Goal: Task Accomplishment & Management: Manage account settings

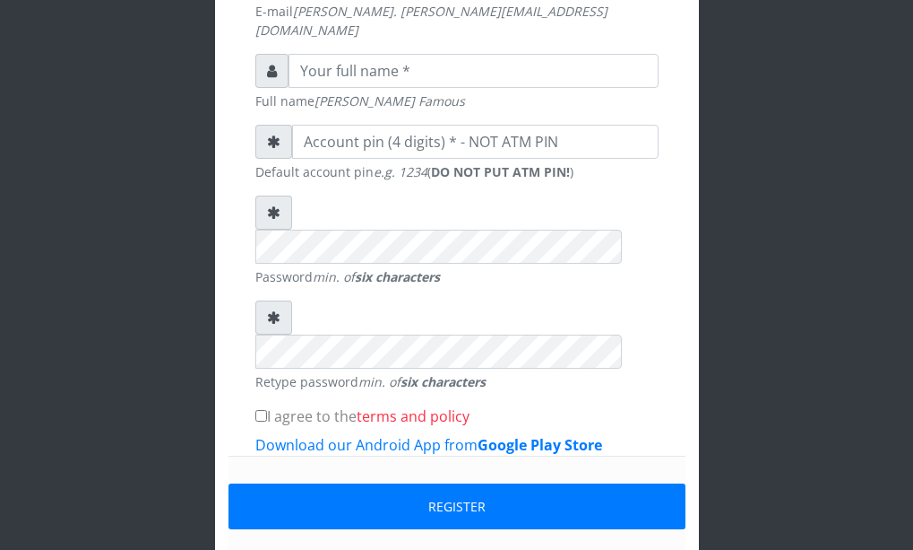
scroll to position [595, 0]
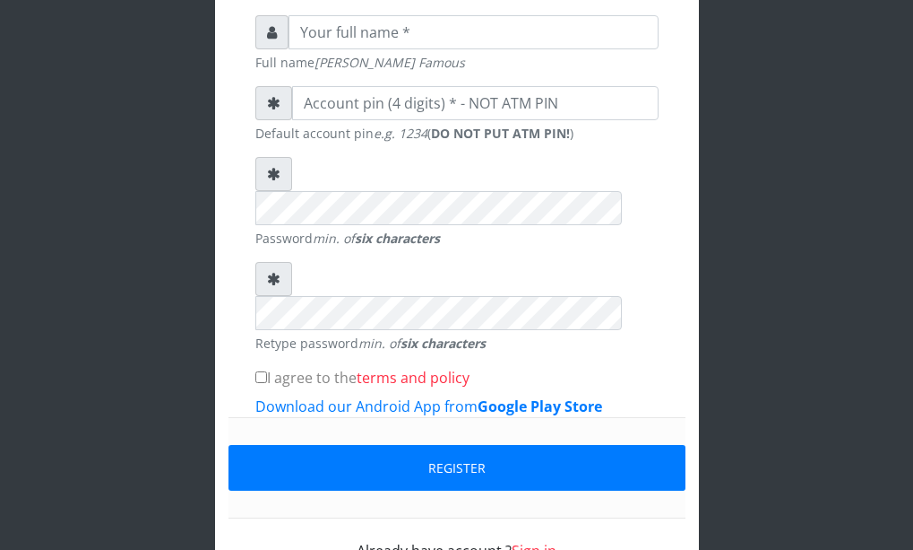
click at [545, 541] on link "Sign in" at bounding box center [534, 551] width 45 height 20
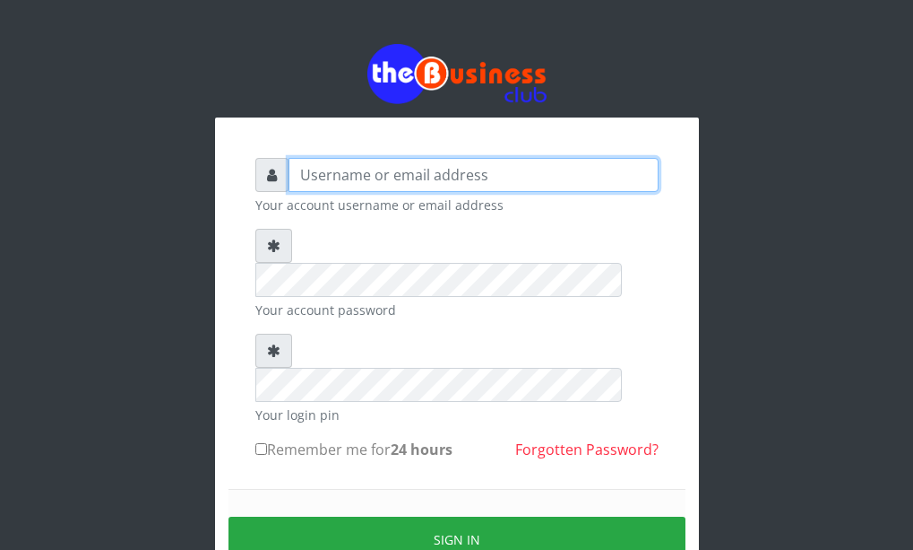
click at [494, 169] on input "text" at bounding box center [474, 175] width 370 height 34
type input "[EMAIL_ADDRESS][DOMAIN_NAME]"
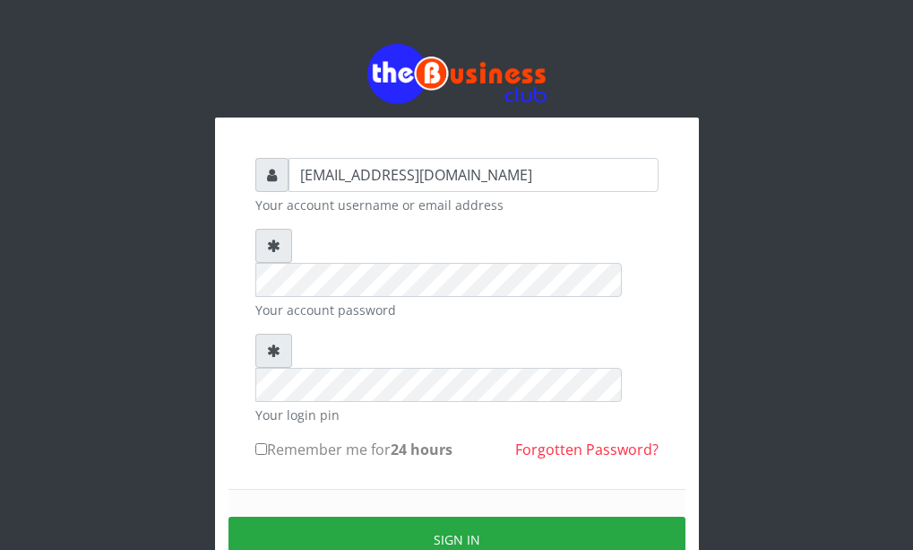
click at [266, 443] on input "Remember me for 24 hours" at bounding box center [261, 449] width 12 height 12
checkbox input "true"
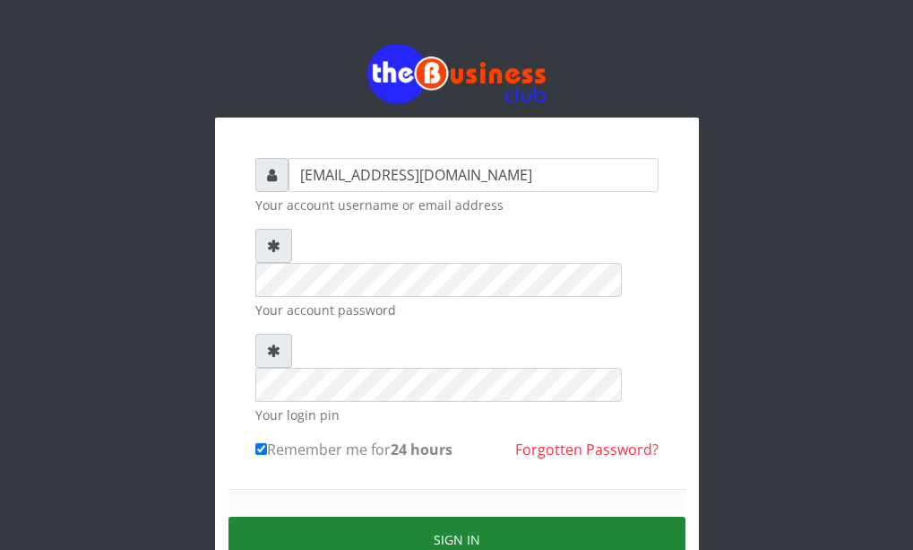
click at [515, 516] on button "Sign in" at bounding box center [457, 539] width 457 height 46
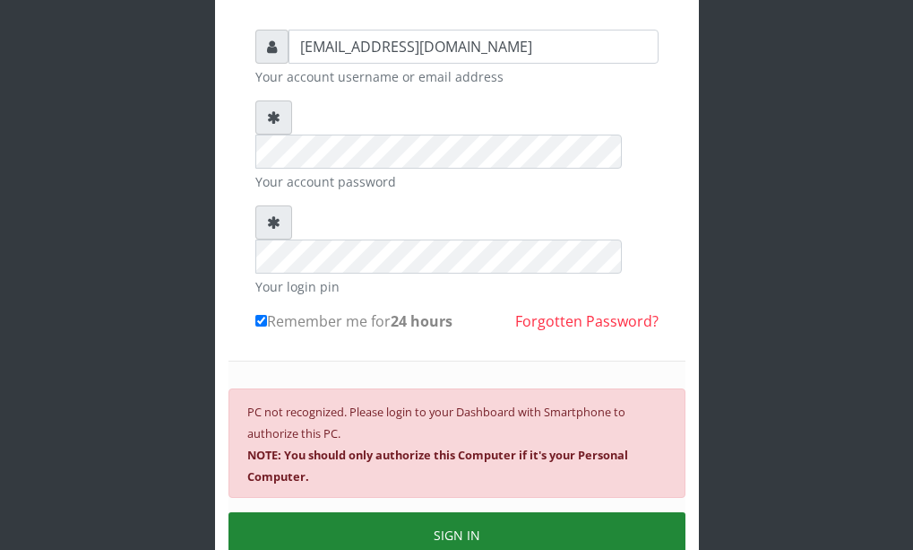
scroll to position [129, 0]
click at [518, 511] on button "SIGN IN" at bounding box center [457, 534] width 457 height 46
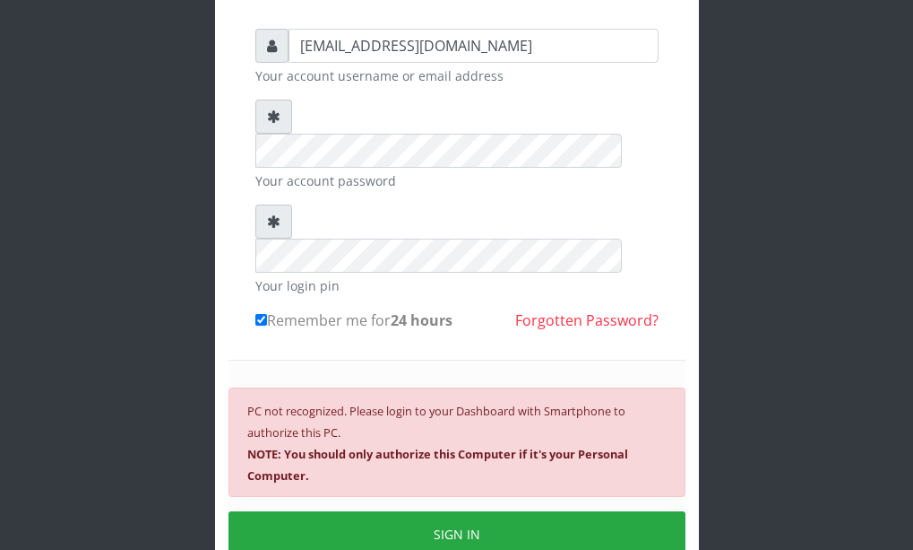
click at [206, 184] on div "[EMAIL_ADDRESS][DOMAIN_NAME] Your account username or email address Your accoun…" at bounding box center [457, 287] width 861 height 832
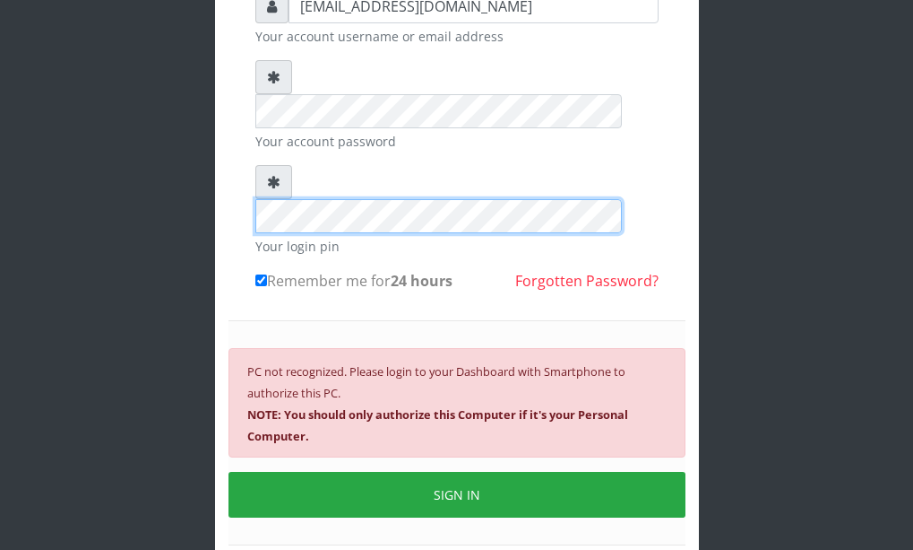
scroll to position [214, 0]
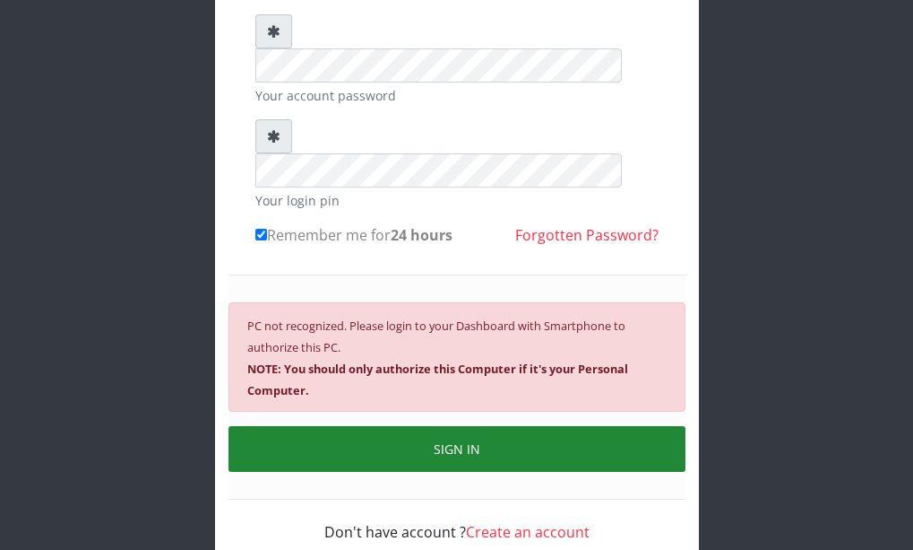
click at [510, 426] on button "SIGN IN" at bounding box center [457, 449] width 457 height 46
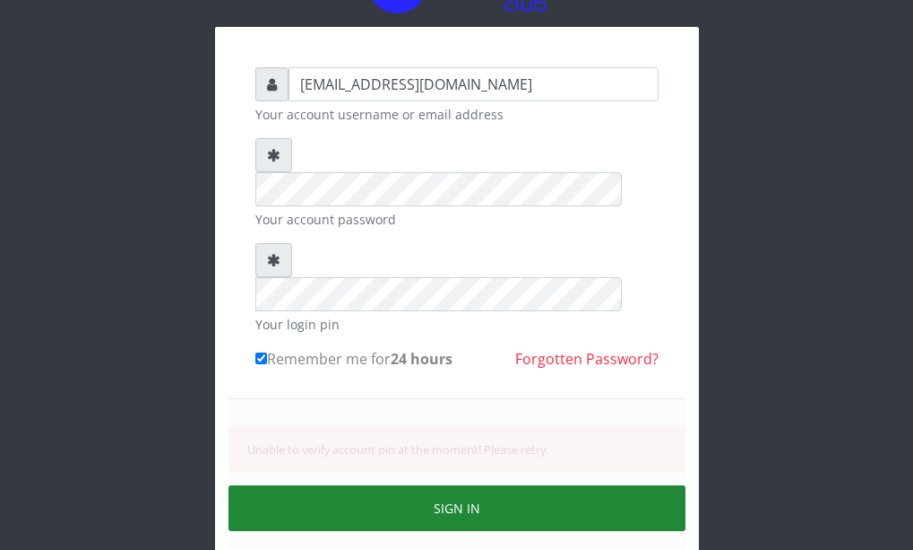
scroll to position [150, 0]
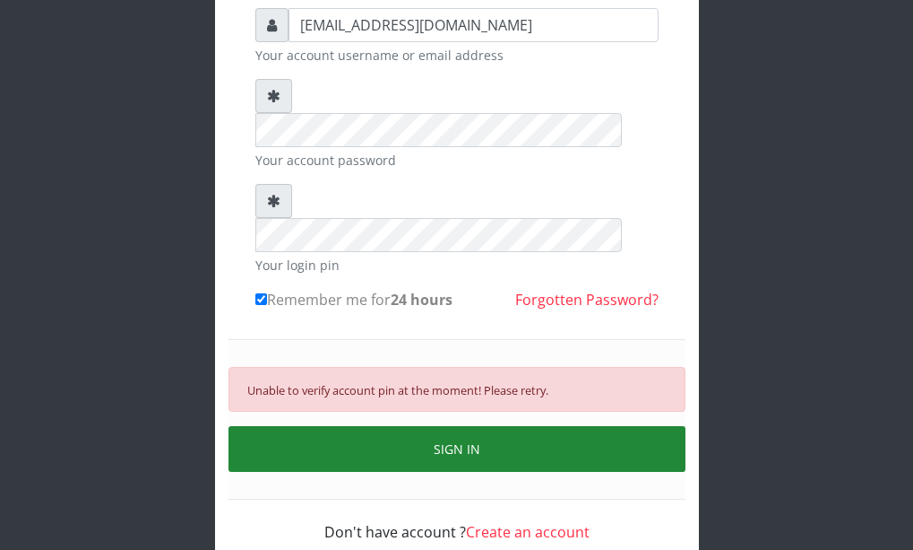
click at [540, 426] on button "SIGN IN" at bounding box center [457, 449] width 457 height 46
click at [514, 426] on button "SIGN IN" at bounding box center [457, 449] width 457 height 46
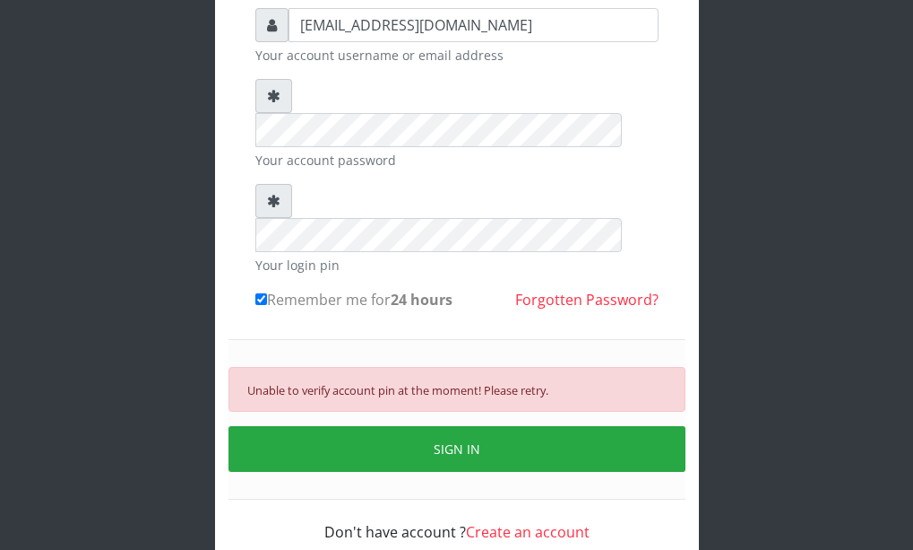
click at [811, 431] on div "[EMAIL_ADDRESS][DOMAIN_NAME] Your account username or email address Your accoun…" at bounding box center [457, 233] width 861 height 767
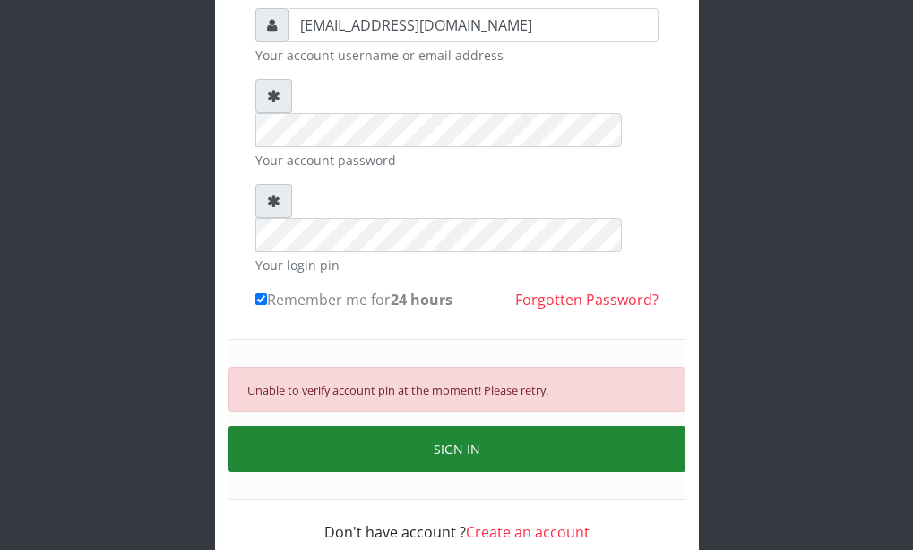
click at [447, 426] on button "SIGN IN" at bounding box center [457, 449] width 457 height 46
click at [464, 426] on button "SIGN IN" at bounding box center [457, 449] width 457 height 46
